Goal: Navigation & Orientation: Find specific page/section

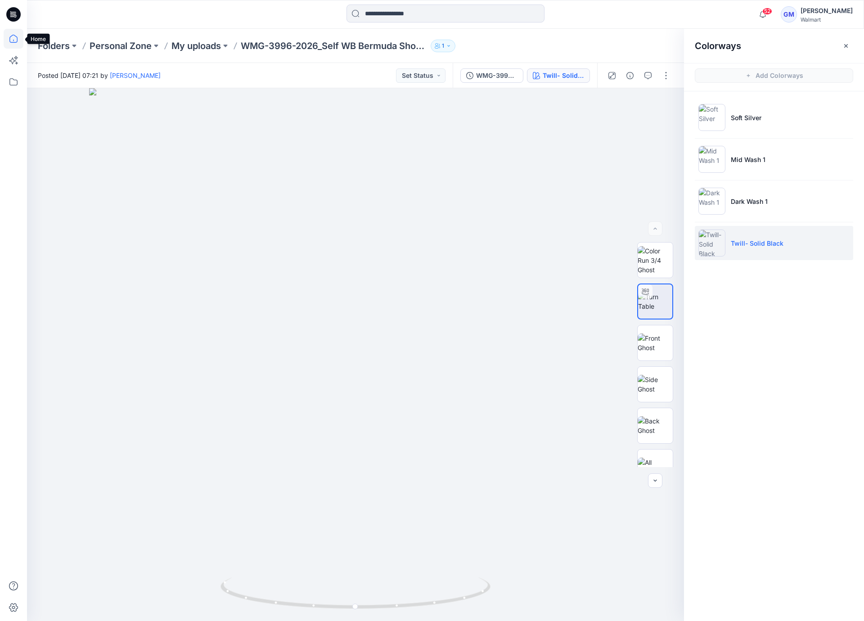
click at [11, 37] on icon at bounding box center [14, 39] width 20 height 20
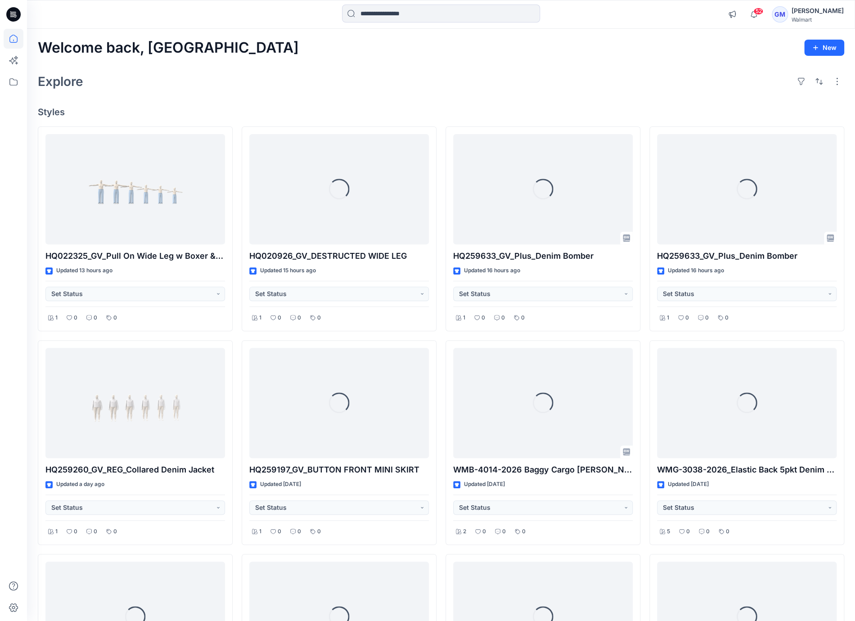
click at [252, 83] on div "Explore" at bounding box center [441, 82] width 806 height 22
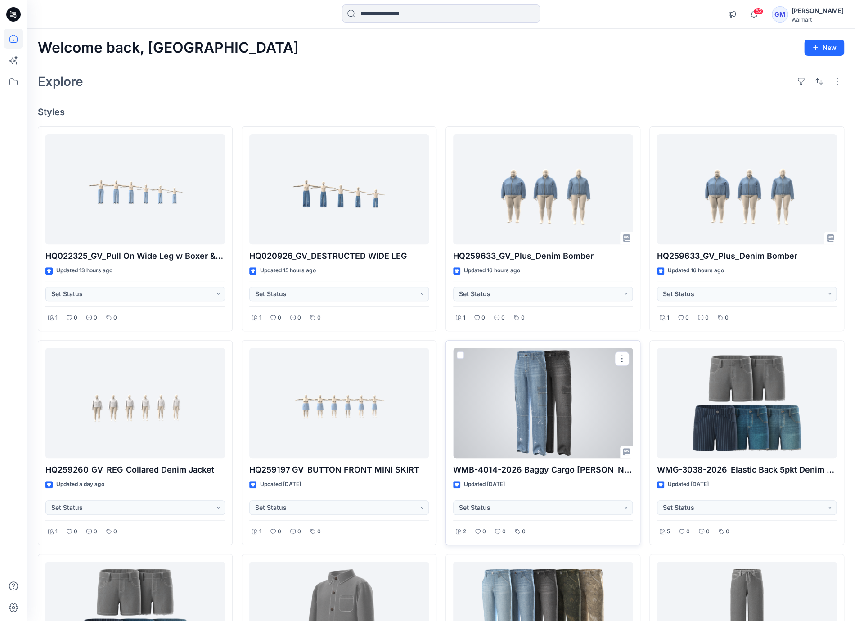
click at [563, 424] on div at bounding box center [543, 403] width 180 height 111
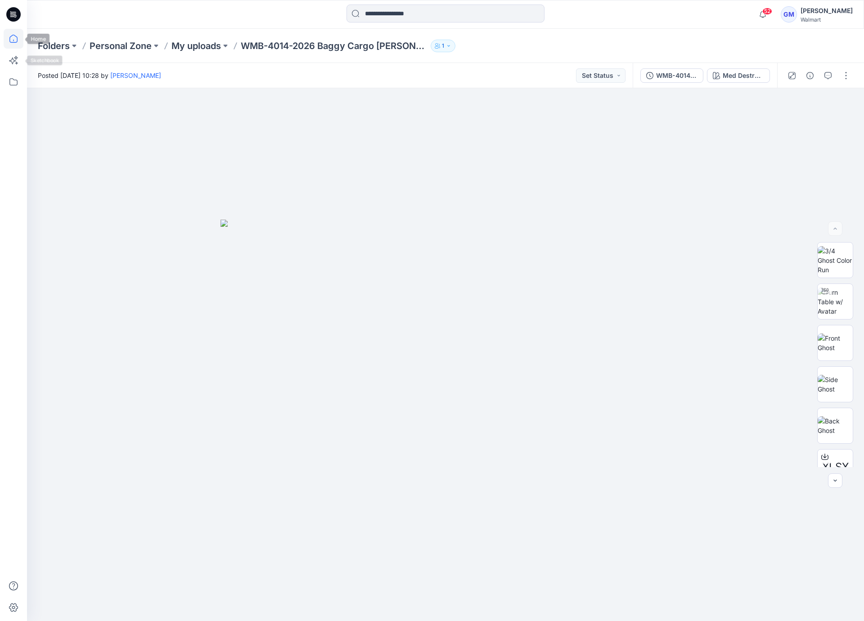
click at [12, 40] on icon at bounding box center [14, 39] width 20 height 20
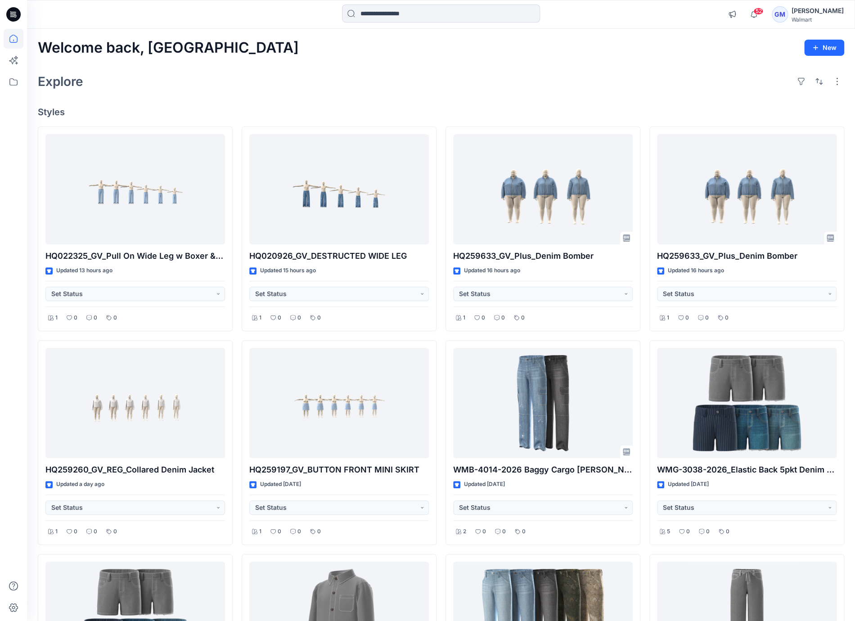
click at [227, 114] on h4 "Styles" at bounding box center [441, 112] width 806 height 11
